Goal: Book appointment/travel/reservation

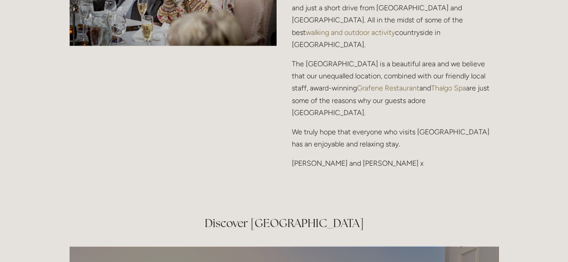
scroll to position [1197, 0]
click at [346, 216] on h2 "Discover Losehill House Hotel & Spa" at bounding box center [284, 224] width 429 height 16
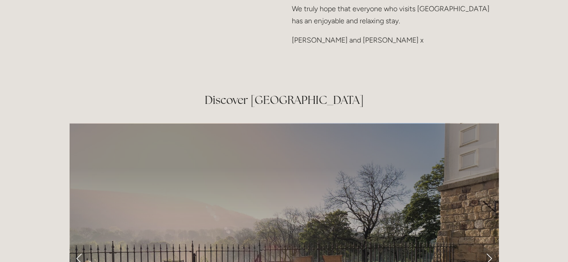
scroll to position [1324, 0]
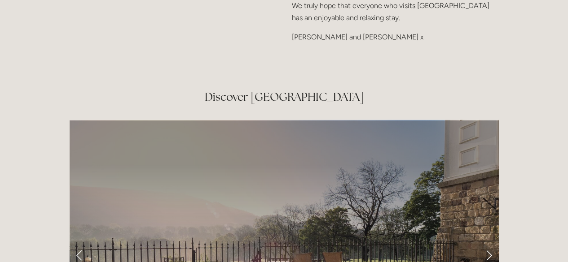
click at [368, 151] on div at bounding box center [284, 255] width 429 height 271
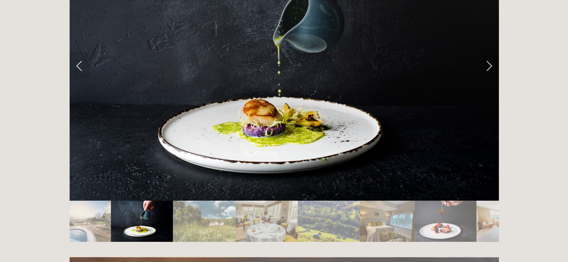
scroll to position [1514, 0]
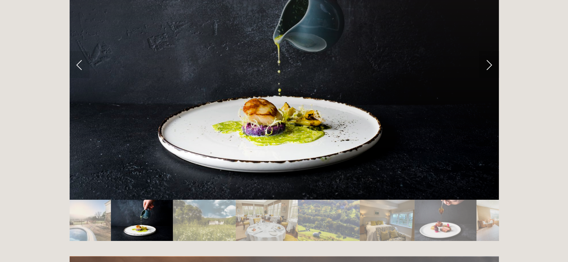
click at [492, 51] on link "Next Slide" at bounding box center [489, 64] width 20 height 27
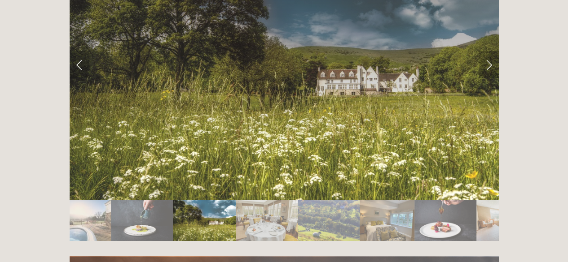
click at [493, 51] on link "Next Slide" at bounding box center [489, 64] width 20 height 27
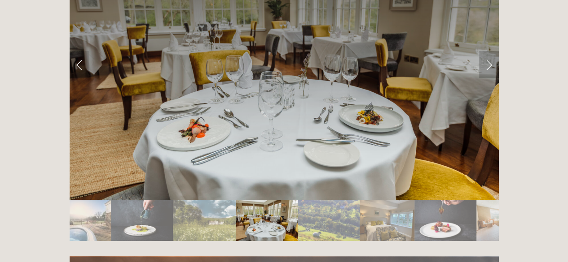
click at [491, 51] on link "Next Slide" at bounding box center [489, 64] width 20 height 27
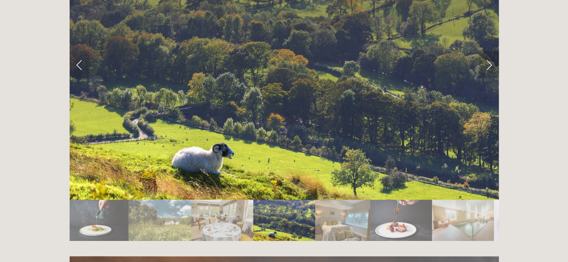
click at [489, 51] on link "Next Slide" at bounding box center [489, 64] width 20 height 27
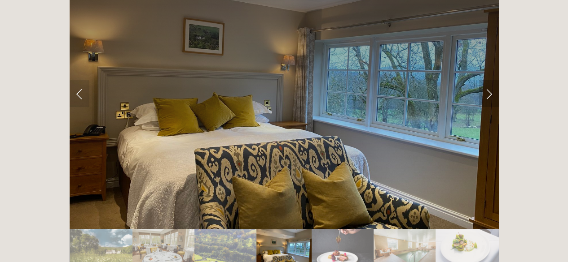
scroll to position [1481, 0]
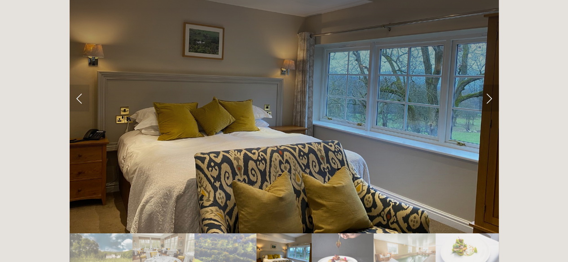
click at [486, 85] on link "Next Slide" at bounding box center [489, 98] width 20 height 27
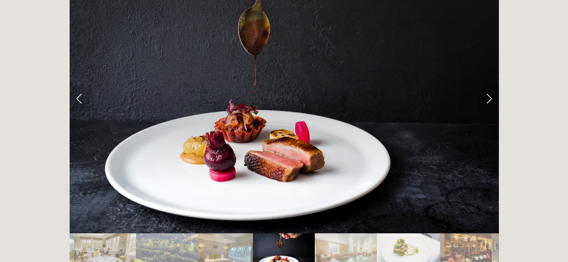
click at [485, 85] on link "Next Slide" at bounding box center [489, 98] width 20 height 27
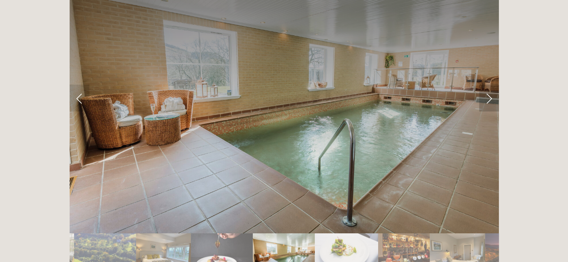
click at [489, 85] on link "Next Slide" at bounding box center [489, 98] width 20 height 27
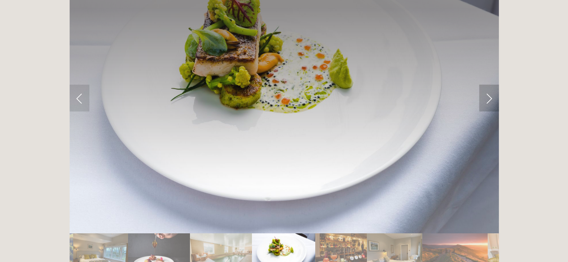
click at [485, 85] on link "Next Slide" at bounding box center [489, 98] width 20 height 27
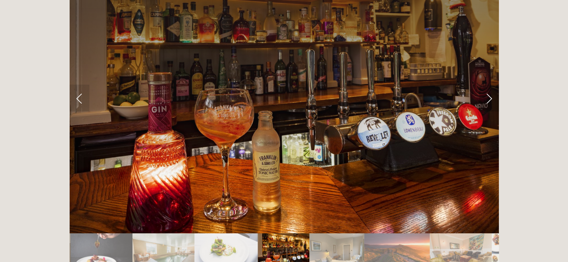
click at [489, 85] on link "Next Slide" at bounding box center [489, 98] width 20 height 27
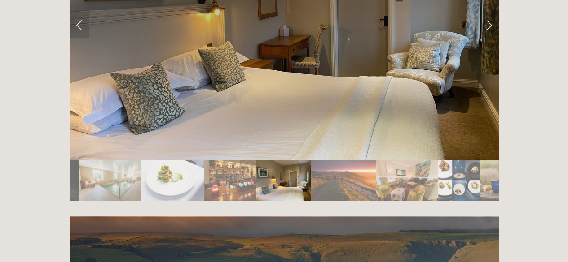
click at [444, 215] on div at bounding box center [284, 215] width 429 height 0
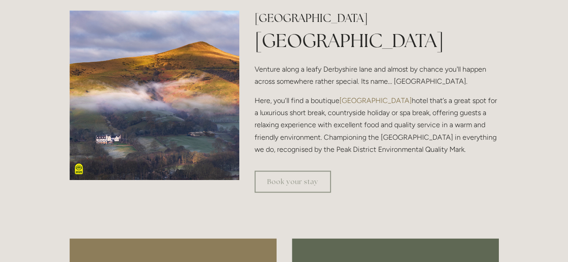
scroll to position [255, 0]
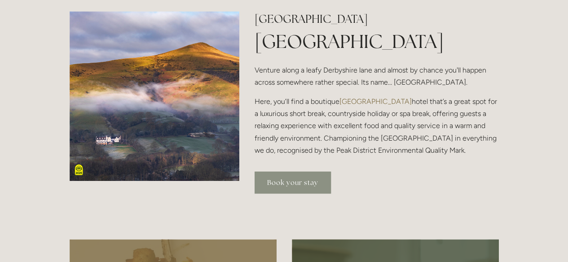
click at [297, 180] on link "Book your stay" at bounding box center [292, 183] width 76 height 22
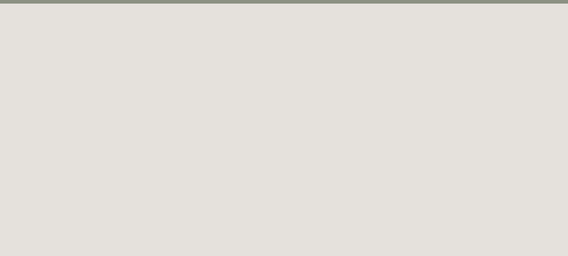
scroll to position [49, 0]
